Goal: Task Accomplishment & Management: Use online tool/utility

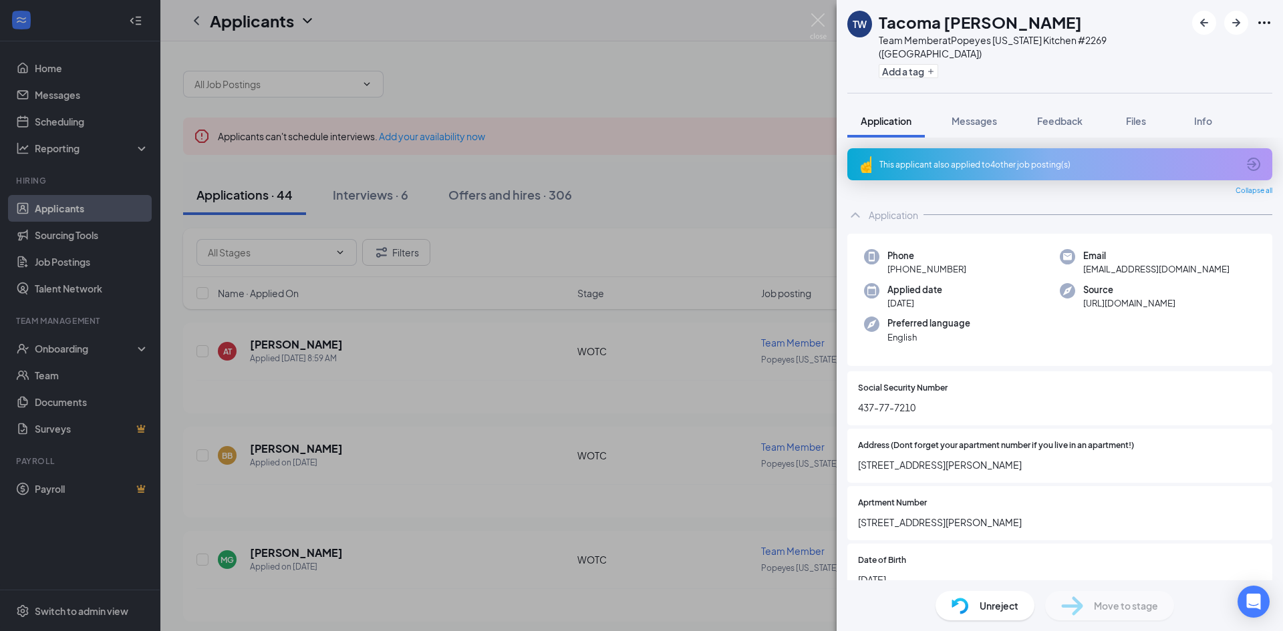
click at [418, 395] on div "TW Tacoma [PERSON_NAME] Team Member at Popeyes [US_STATE] Kitchen #2269 (Gulfpo…" at bounding box center [641, 315] width 1283 height 631
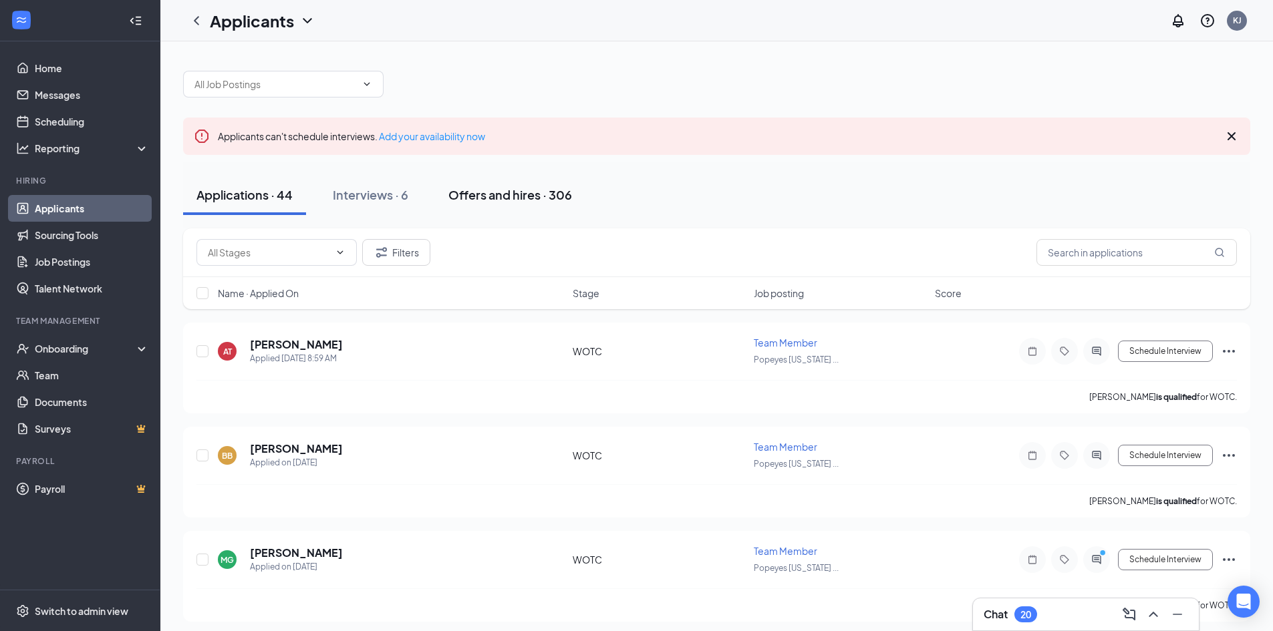
click at [481, 196] on div "Offers and hires · 306" at bounding box center [510, 194] width 124 height 17
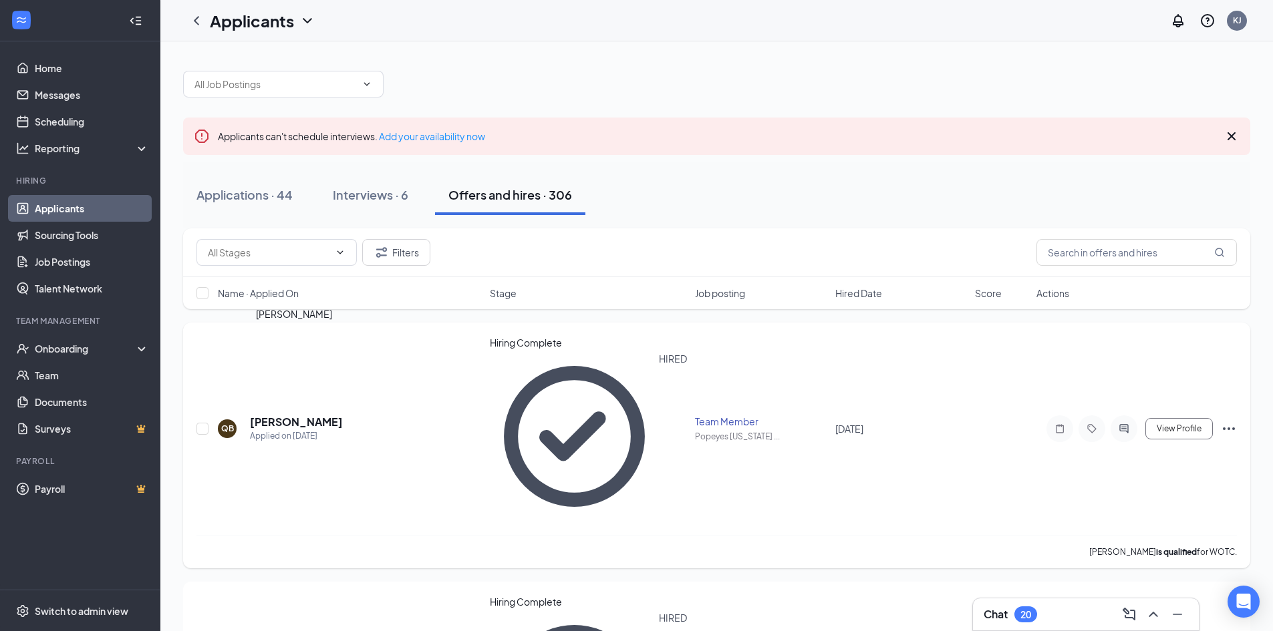
click at [322, 415] on h5 "[PERSON_NAME]" at bounding box center [296, 422] width 93 height 15
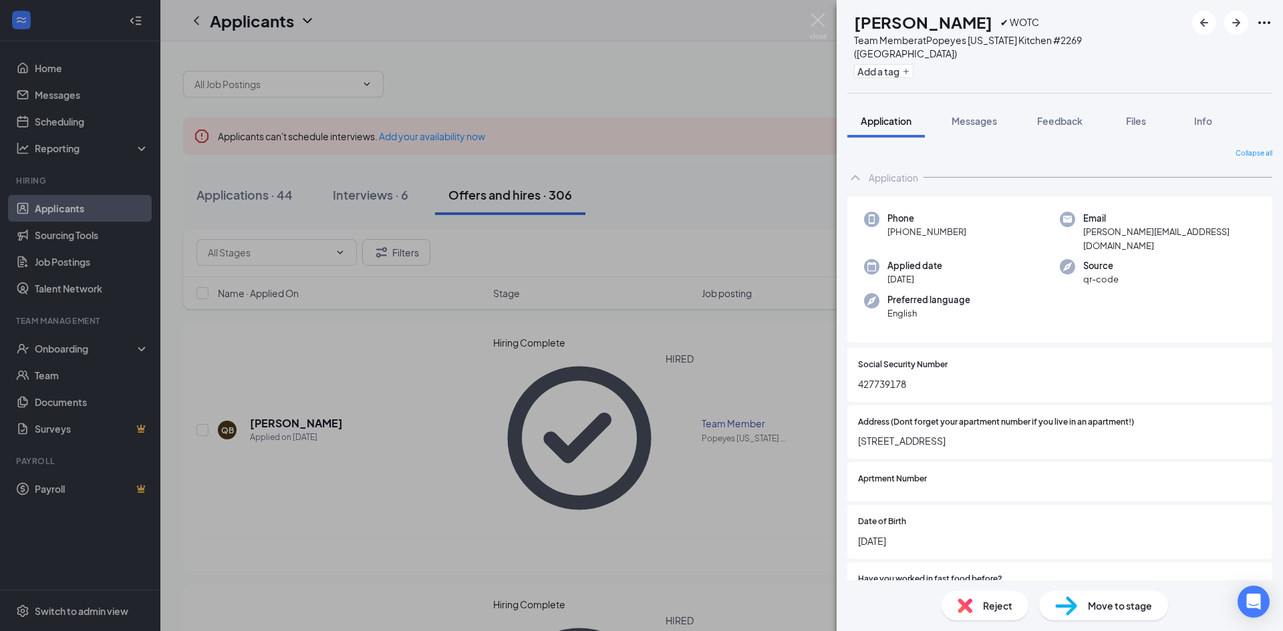
click at [85, 346] on div "QB [PERSON_NAME] ✔ WOTC Team Member at [GEOGRAPHIC_DATA][US_STATE] #2269 ([GEOG…" at bounding box center [641, 315] width 1283 height 631
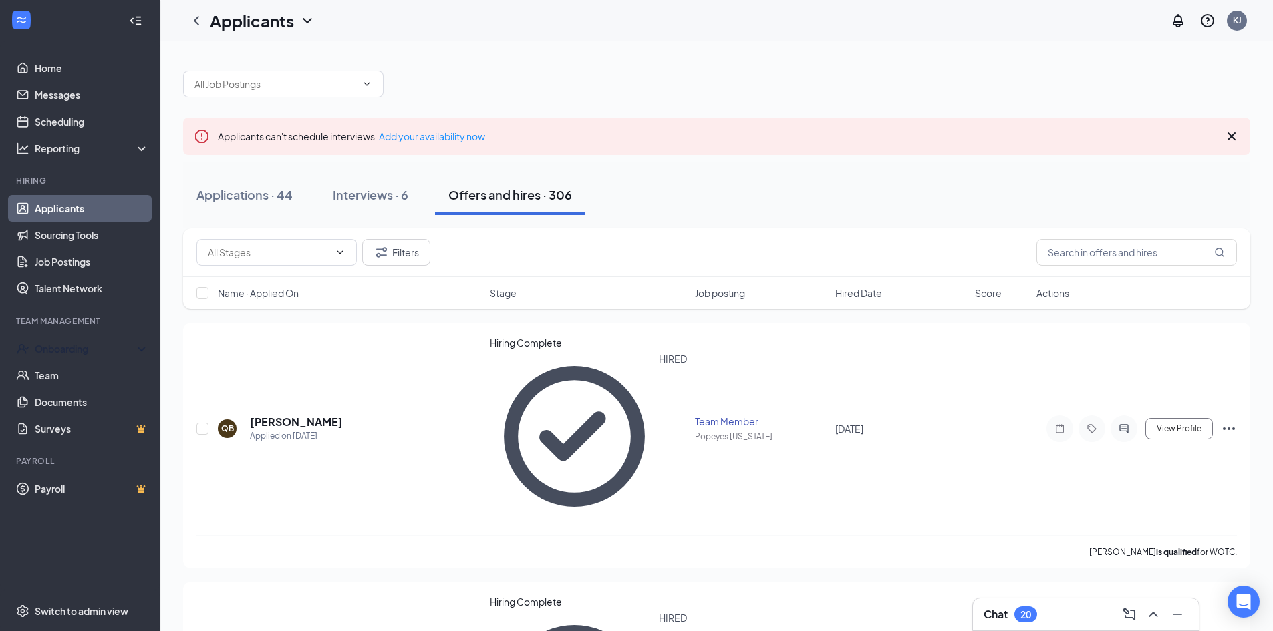
click at [85, 346] on div "Onboarding" at bounding box center [86, 348] width 103 height 13
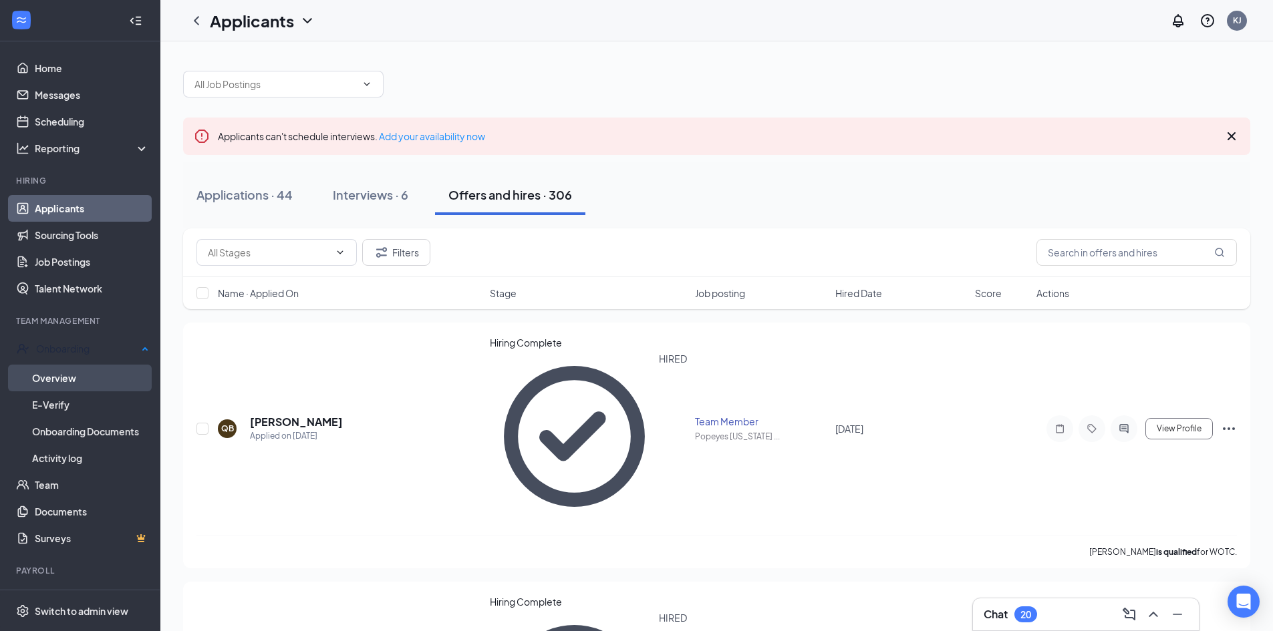
click at [81, 373] on link "Overview" at bounding box center [90, 378] width 117 height 27
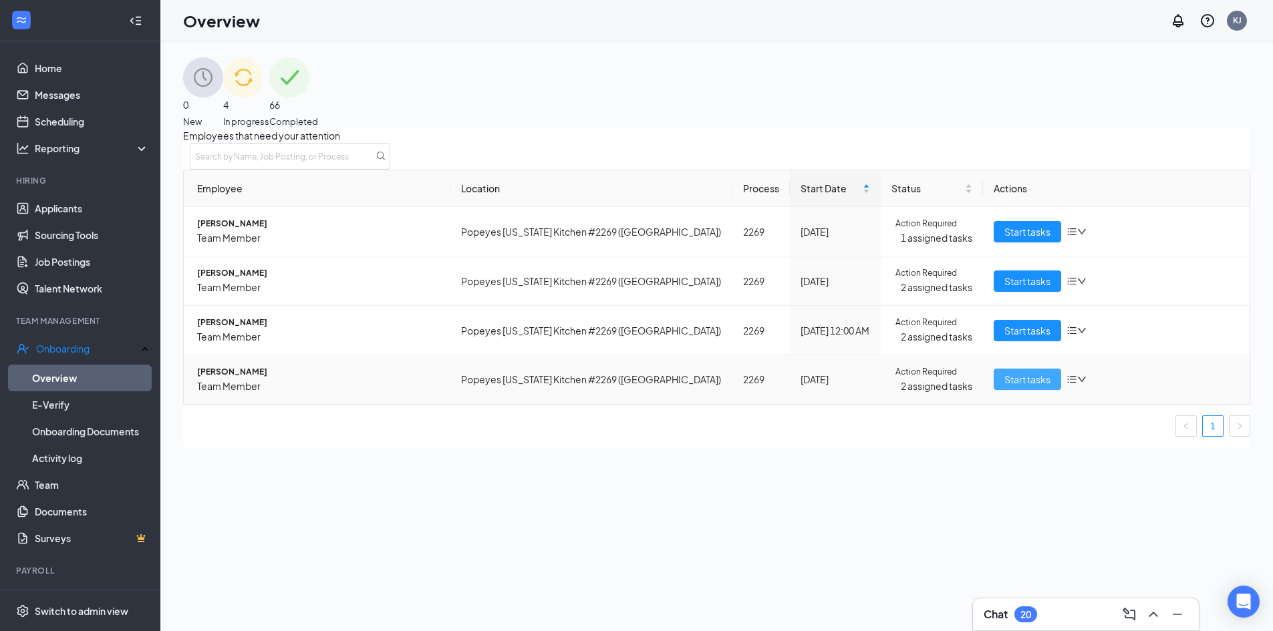
click at [1029, 387] on span "Start tasks" at bounding box center [1027, 379] width 46 height 15
